Goal: Check status: Check status

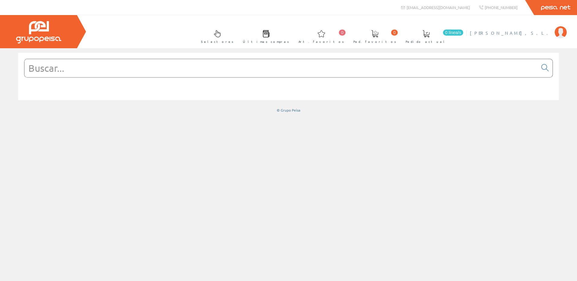
click at [539, 36] on li "JOSMAN, S.L. Mi cuenta Mis datos Mis ofertas Mis pedidos Mis albaranes Mis fact…" at bounding box center [519, 36] width 100 height 23
click at [539, 34] on span "[PERSON_NAME]" at bounding box center [511, 33] width 82 height 6
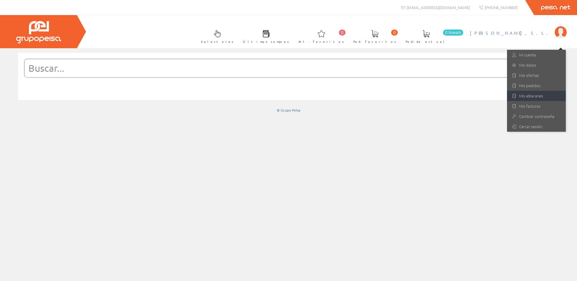
click at [533, 99] on link "Mis albaranes" at bounding box center [536, 96] width 59 height 10
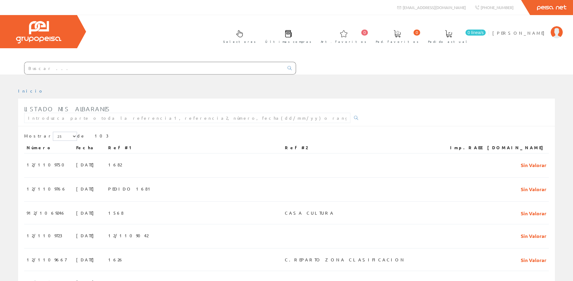
click at [82, 63] on input "text" at bounding box center [153, 68] width 259 height 12
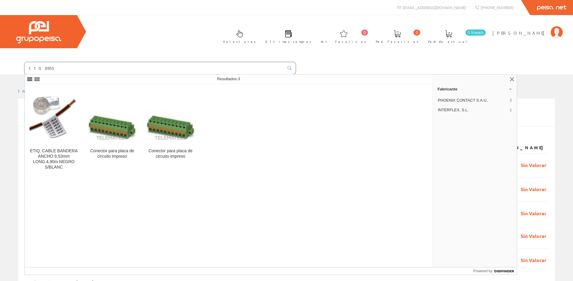
type input "1108935"
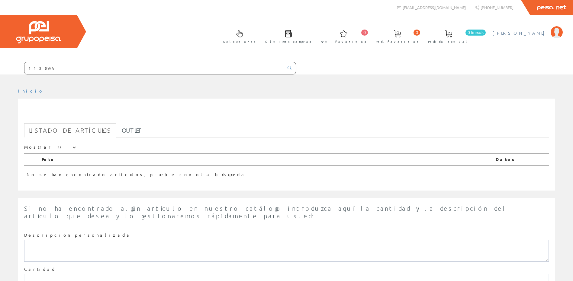
click at [538, 33] on span "[PERSON_NAME]" at bounding box center [519, 33] width 55 height 6
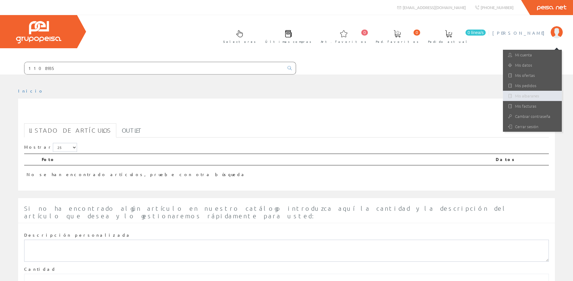
drag, startPoint x: 539, startPoint y: 95, endPoint x: 535, endPoint y: 95, distance: 3.7
click at [539, 95] on link "Mis albaranes" at bounding box center [532, 96] width 59 height 10
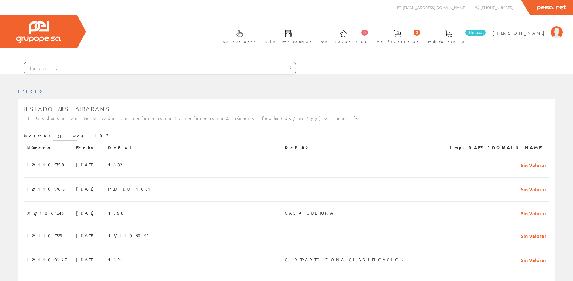
click at [99, 113] on input "text" at bounding box center [187, 118] width 326 height 10
type input "1108935"
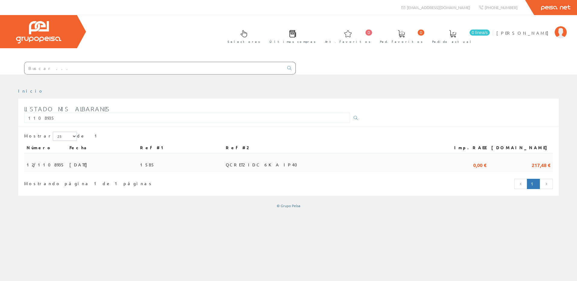
click at [294, 160] on span "QCRET2 IDC 6KA IP40" at bounding box center [263, 165] width 75 height 10
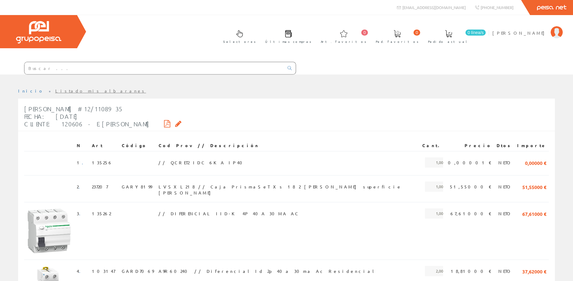
click at [164, 123] on icon at bounding box center [167, 124] width 6 height 4
click at [175, 123] on icon at bounding box center [178, 124] width 6 height 4
